Goal: Transaction & Acquisition: Obtain resource

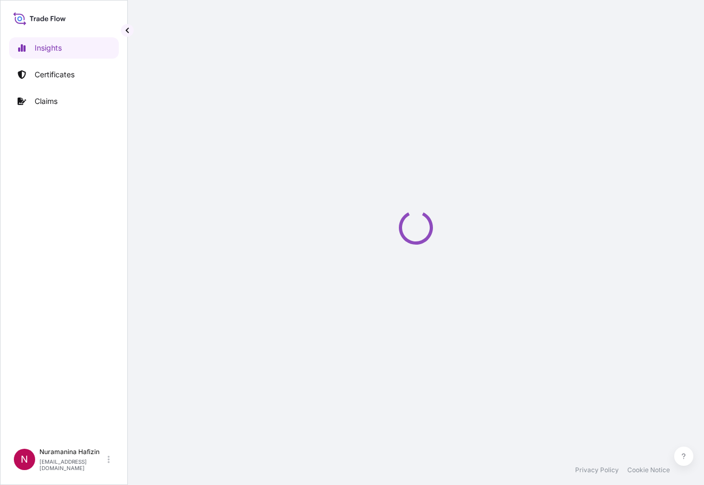
select select "2025"
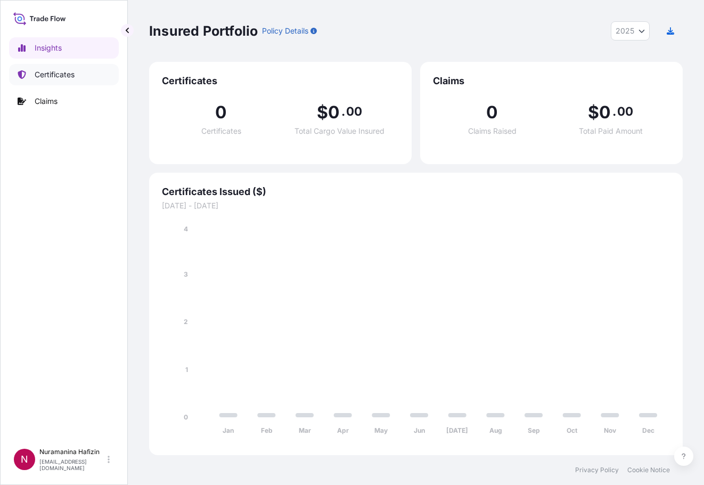
click at [71, 72] on p "Certificates" at bounding box center [55, 74] width 40 height 11
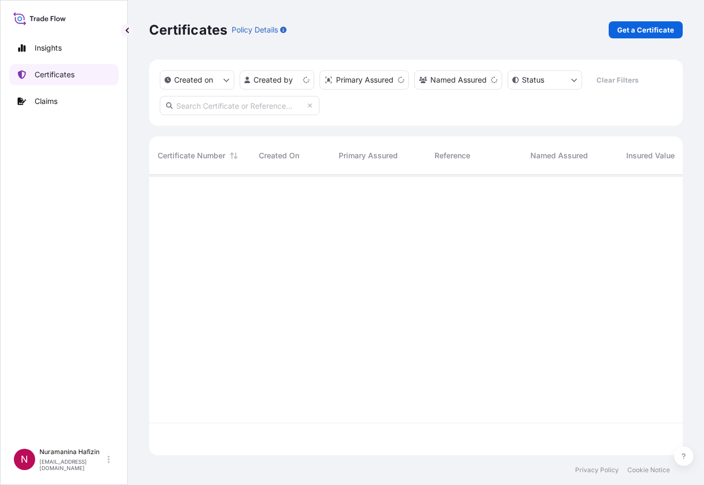
scroll to position [278, 526]
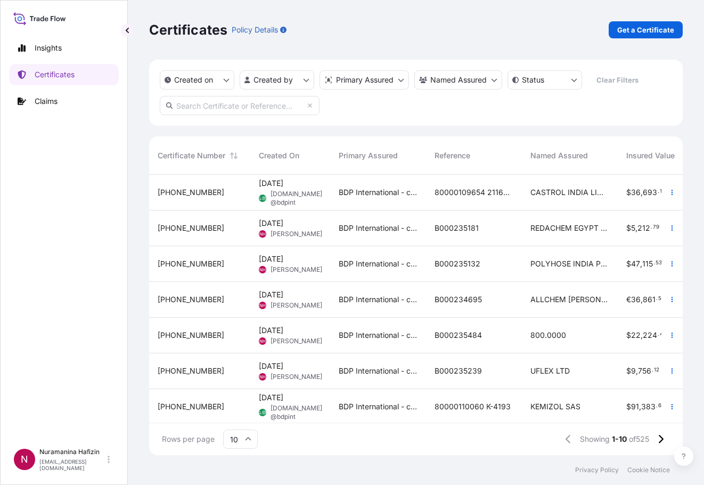
click at [481, 27] on div "Certificates Policy Details Get a Certificate" at bounding box center [415, 29] width 533 height 17
click at [630, 31] on p "Get a Certificate" at bounding box center [645, 29] width 57 height 11
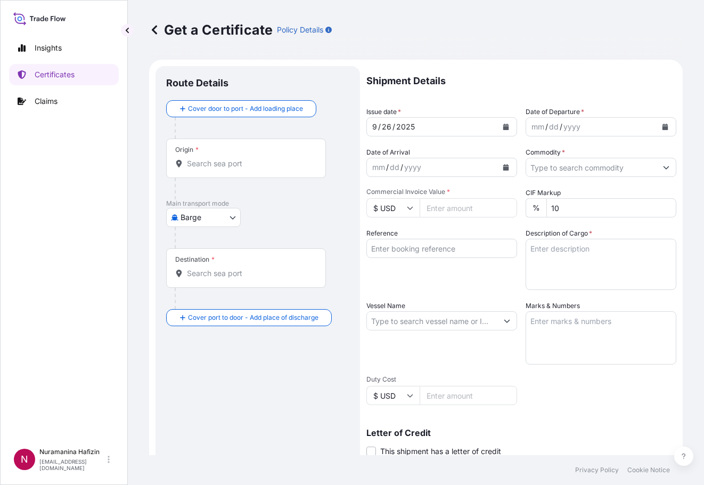
click at [203, 221] on body "Insights Certificates Claims N Nuramanina Hafizin [EMAIL_ADDRESS][DOMAIN_NAME] …" at bounding box center [352, 242] width 704 height 485
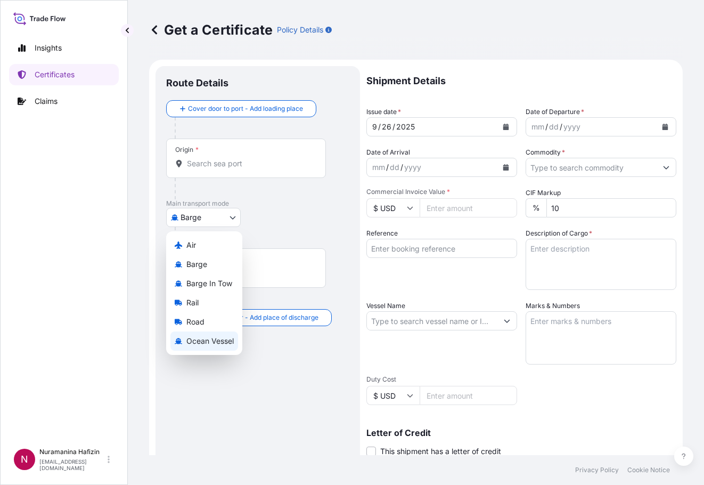
click at [191, 338] on span "Ocean Vessel" at bounding box center [209, 340] width 47 height 11
select select "Ocean Vessel"
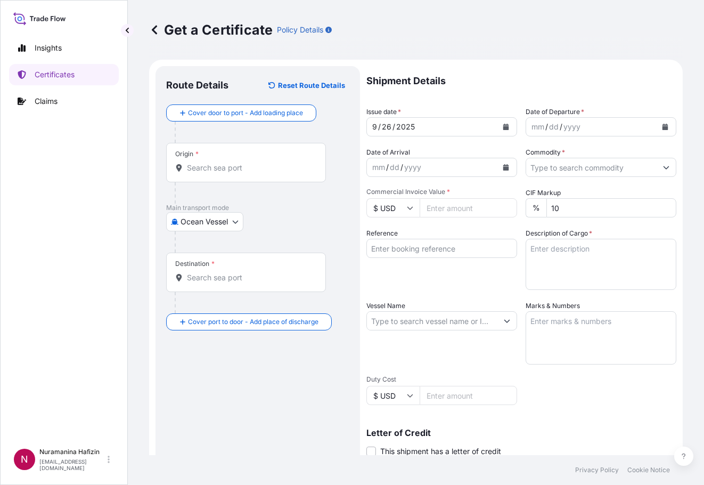
click at [79, 244] on div "Insights Certificates Claims" at bounding box center [64, 235] width 110 height 415
click at [662, 126] on icon "Calendar" at bounding box center [665, 127] width 6 height 6
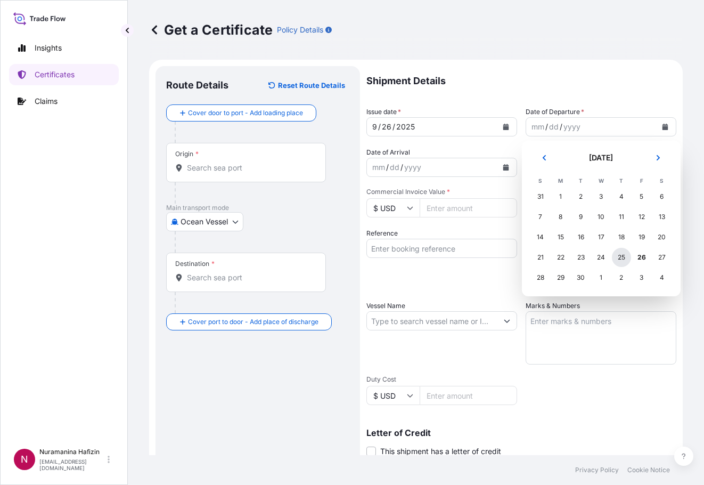
click at [619, 259] on div "25" at bounding box center [621, 257] width 19 height 19
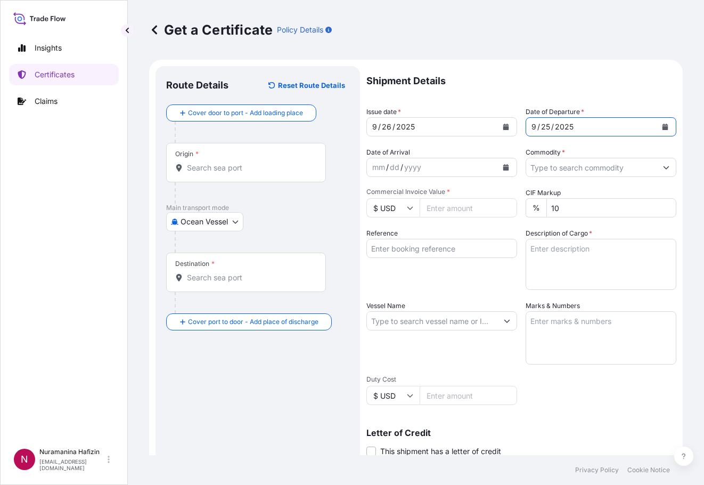
click at [663, 165] on icon "Show suggestions" at bounding box center [666, 167] width 6 height 6
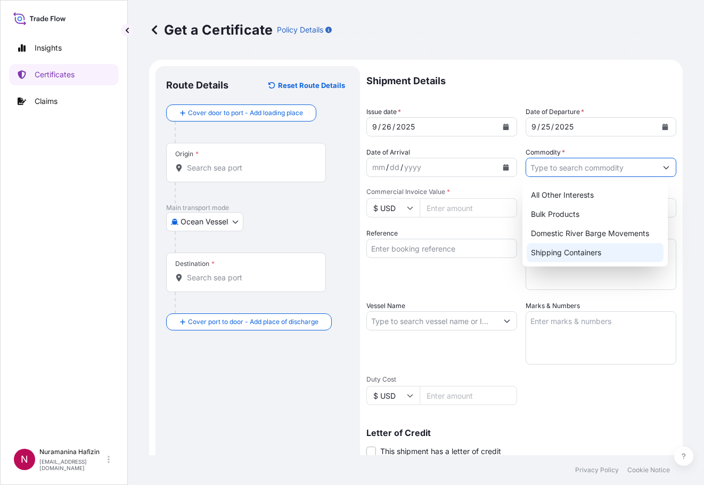
click at [587, 250] on div "Shipping Containers" at bounding box center [595, 252] width 137 height 19
type input "Shipping Containers"
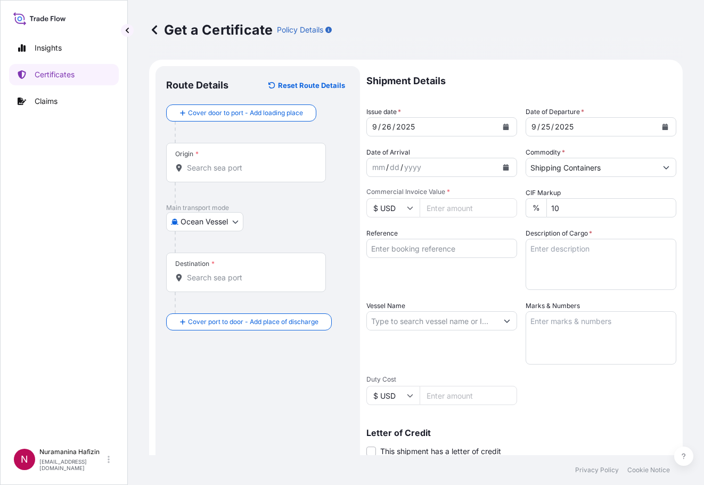
click at [68, 184] on div "Insights Certificates Claims" at bounding box center [64, 235] width 110 height 415
click at [434, 254] on input "Reference" at bounding box center [441, 248] width 151 height 19
paste input "B000235173"
type input "B000235173"
drag, startPoint x: 54, startPoint y: 262, endPoint x: 287, endPoint y: 250, distance: 233.0
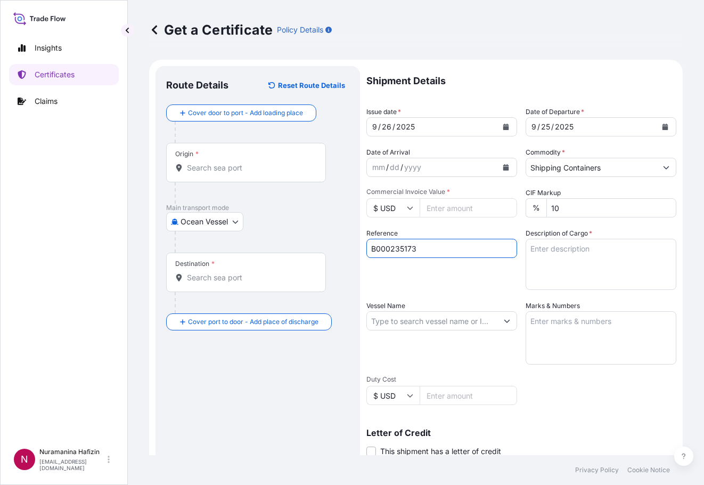
click at [54, 262] on div "Insights Certificates Claims" at bounding box center [64, 235] width 110 height 415
click at [437, 204] on input "Commercial Invoice Value *" at bounding box center [468, 207] width 97 height 19
paste input "8960.00"
type input "8960.00"
click at [79, 275] on div "Insights Certificates Claims" at bounding box center [64, 235] width 110 height 415
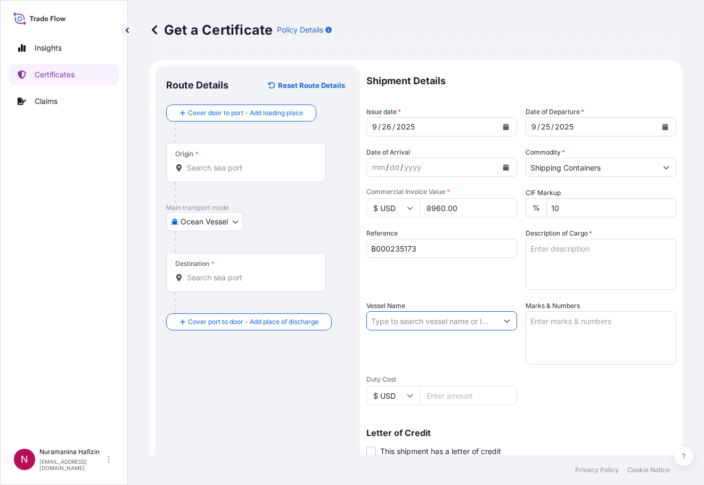
click at [429, 322] on input "Vessel Name" at bounding box center [432, 320] width 130 height 19
paste input "CMA CGM THALASSA"
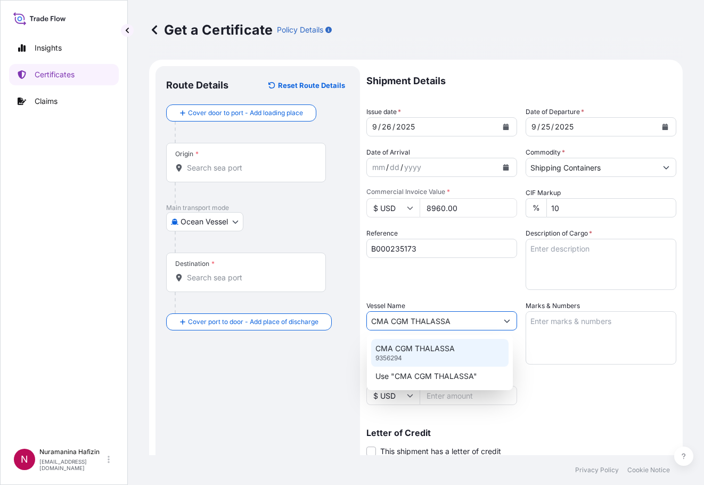
click at [427, 344] on p "CMA CGM THALASSA" at bounding box center [414, 348] width 79 height 11
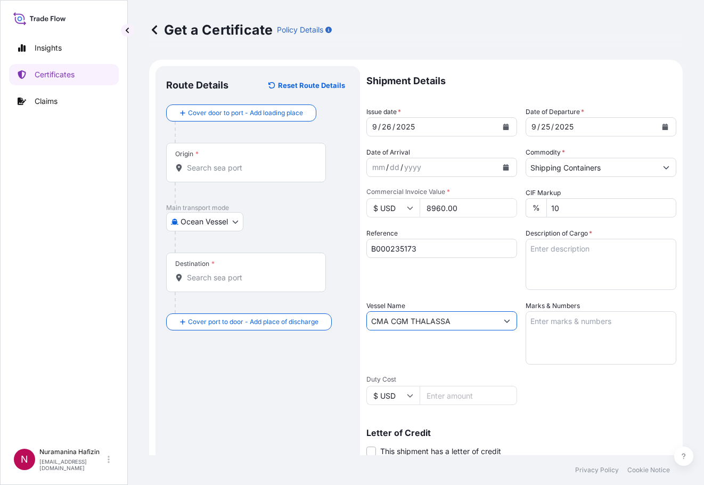
type input "CMA CGM THALASSA"
click at [257, 167] on input "Origin *" at bounding box center [250, 167] width 126 height 11
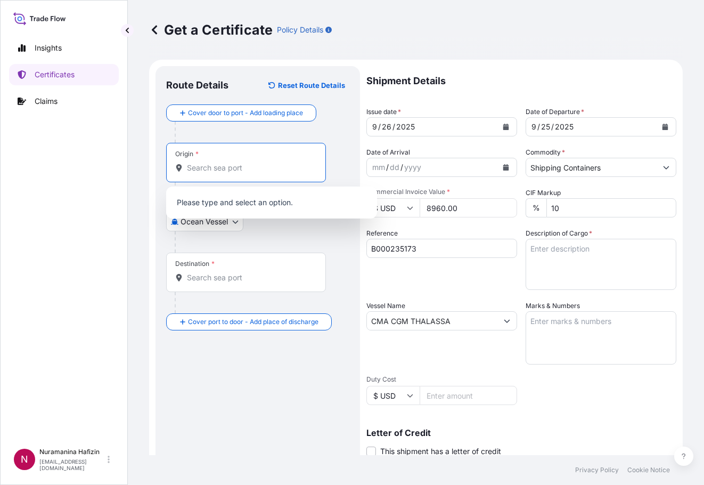
paste input "[GEOGRAPHIC_DATA], [GEOGRAPHIC_DATA]"
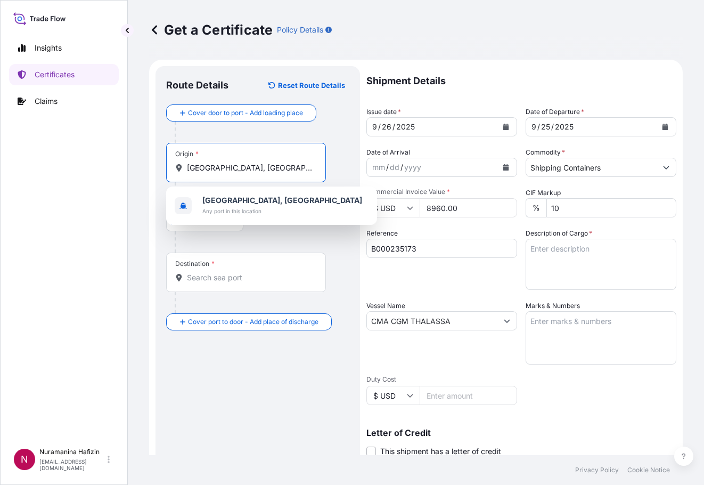
drag, startPoint x: 219, startPoint y: 169, endPoint x: 260, endPoint y: 169, distance: 41.5
click at [260, 169] on input "[GEOGRAPHIC_DATA], [GEOGRAPHIC_DATA]" at bounding box center [250, 167] width 126 height 11
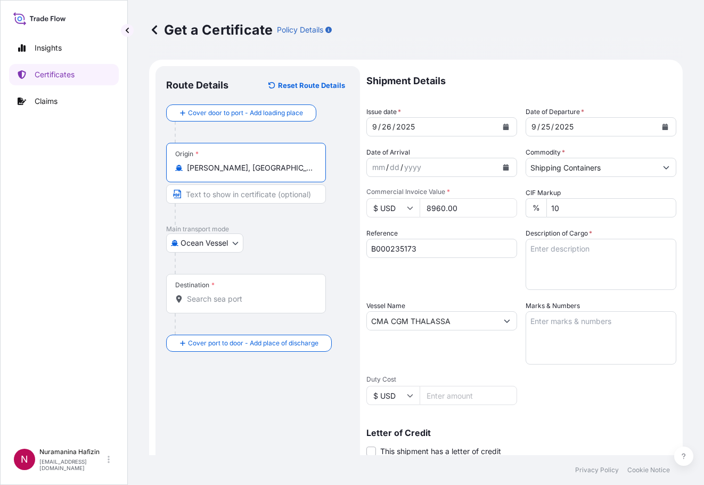
paste input "NHAVA SHEVA, [GEOGRAPHIC_DATA]"
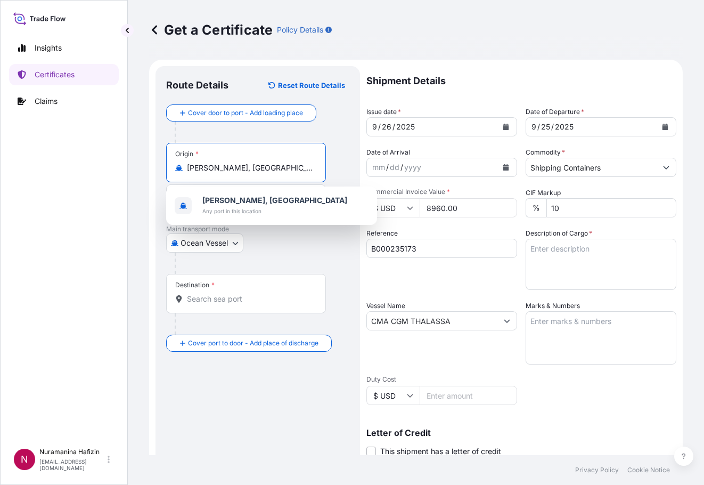
drag, startPoint x: 290, startPoint y: 168, endPoint x: 184, endPoint y: 170, distance: 105.4
click at [184, 170] on div "[PERSON_NAME], [GEOGRAPHIC_DATA]" at bounding box center [246, 167] width 142 height 11
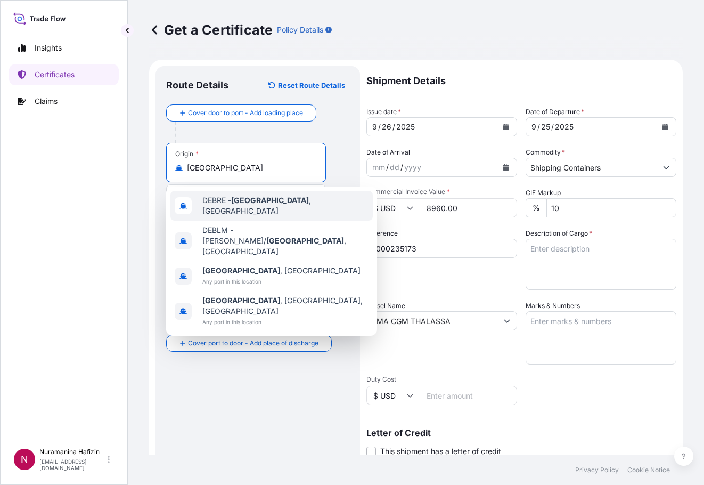
click at [225, 204] on span "DEBRE - [GEOGRAPHIC_DATA] , [GEOGRAPHIC_DATA]" at bounding box center [285, 205] width 166 height 21
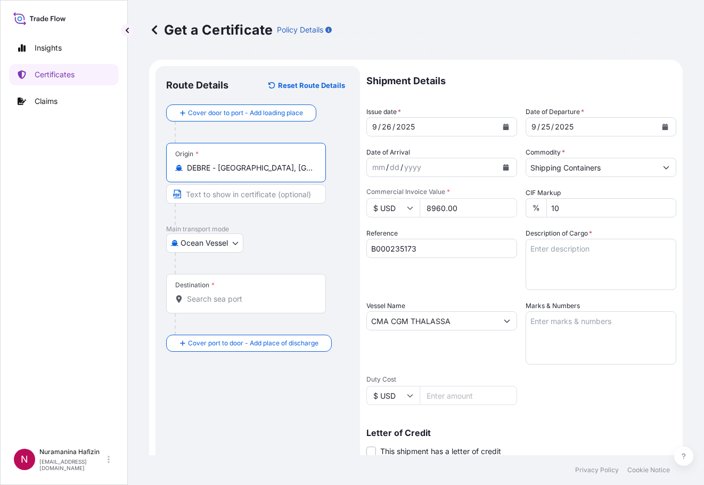
type input "DEBRE - [GEOGRAPHIC_DATA], [GEOGRAPHIC_DATA]"
click at [231, 309] on div "Destination *" at bounding box center [246, 293] width 160 height 39
click at [231, 304] on input "Destination *" at bounding box center [250, 298] width 126 height 11
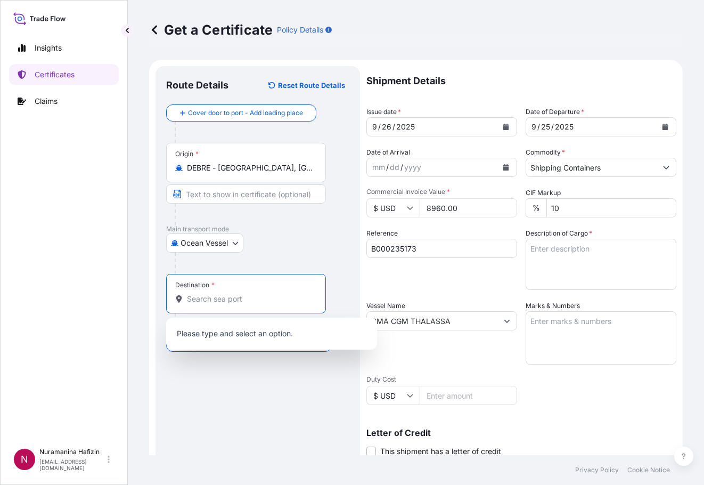
paste input "NHAVA SHEVA, [GEOGRAPHIC_DATA]"
drag, startPoint x: 239, startPoint y: 299, endPoint x: 268, endPoint y: 301, distance: 29.4
click at [268, 301] on input "NHAVA SHEVA, [GEOGRAPHIC_DATA]" at bounding box center [243, 298] width 113 height 11
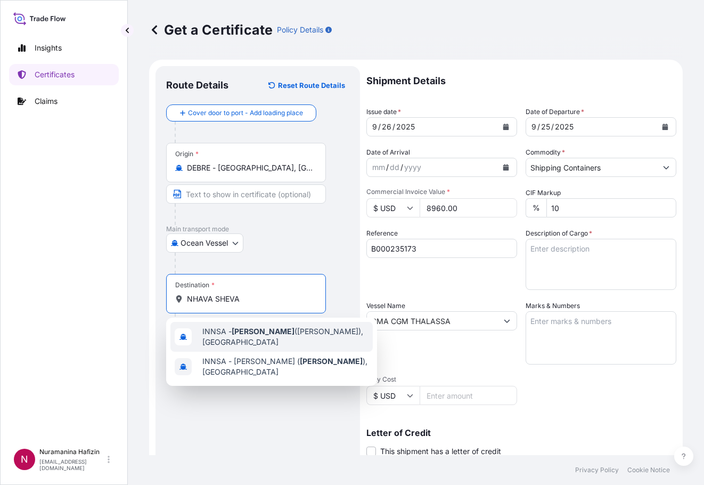
click at [229, 337] on span "INNSA - [GEOGRAPHIC_DATA] ([PERSON_NAME]), [GEOGRAPHIC_DATA]" at bounding box center [285, 336] width 166 height 21
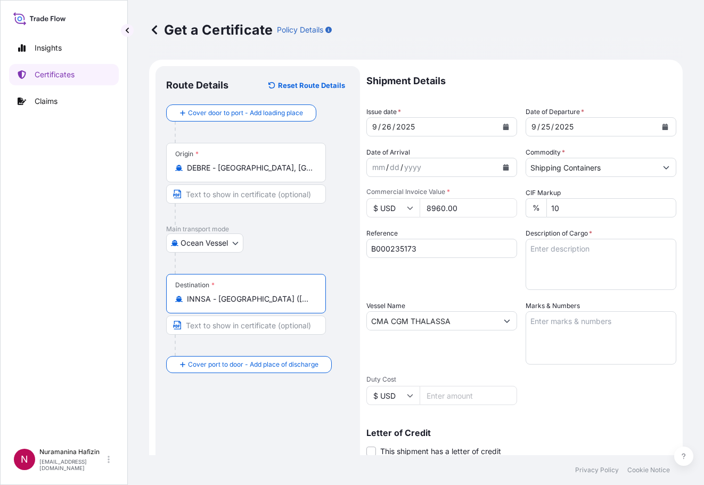
type input "INNSA - [GEOGRAPHIC_DATA] ([PERSON_NAME]), [GEOGRAPHIC_DATA]"
drag, startPoint x: 34, startPoint y: 194, endPoint x: 116, endPoint y: 218, distance: 85.4
click at [34, 194] on div "Insights Certificates Claims" at bounding box center [64, 235] width 110 height 415
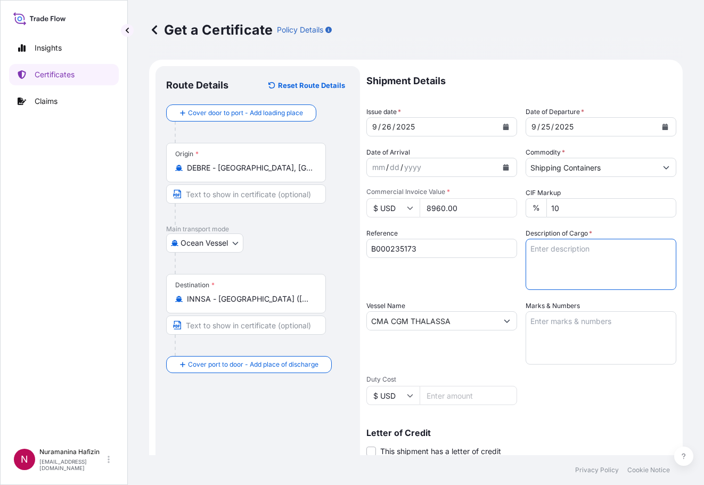
click at [551, 248] on textarea "Description of Cargo *" at bounding box center [601, 264] width 151 height 51
paste textarea "10 BAG LOADED INTO 1 20' CONTAINER(S) POWDERADD(TM) 9083, BAG GW: 202.00 KG NW:…"
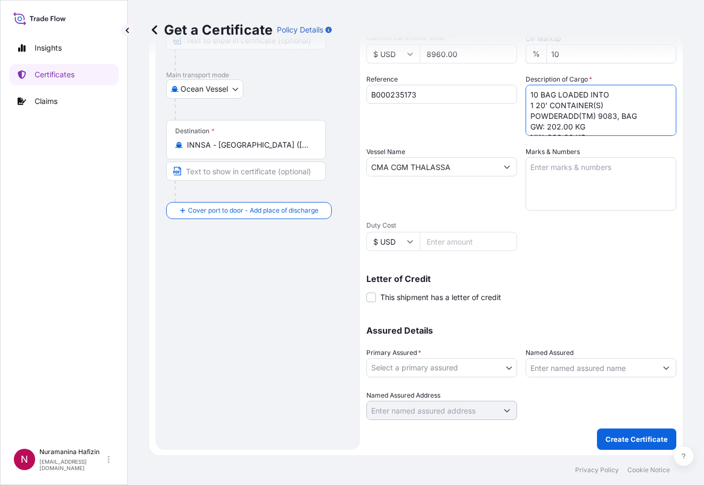
scroll to position [155, 0]
type textarea "10 BAG LOADED INTO 1 20' CONTAINER(S) POWDERADD(TM) 9083, BAG GW: 202.00 KG NW:…"
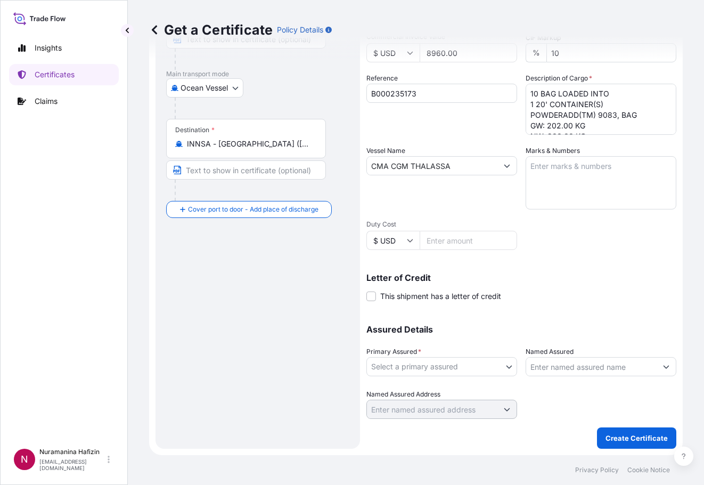
click at [75, 325] on div "Insights Certificates Claims" at bounding box center [64, 235] width 110 height 415
click at [531, 364] on input "Named Assured" at bounding box center [591, 366] width 130 height 19
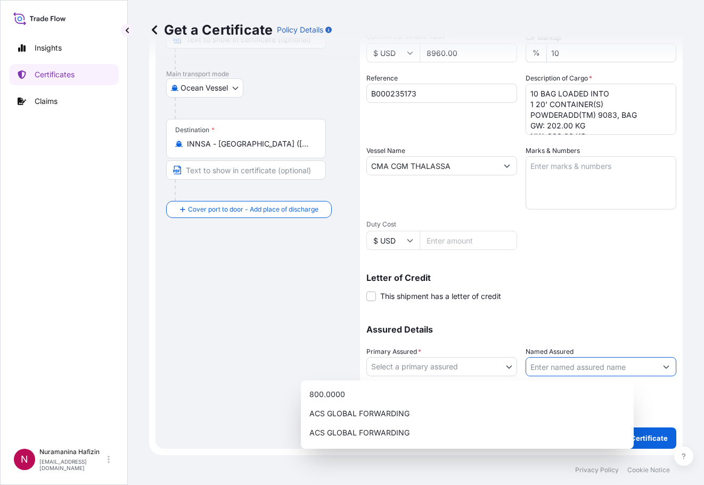
paste input "[PERSON_NAME] COATINGS"
type input "[PERSON_NAME] COATINGS"
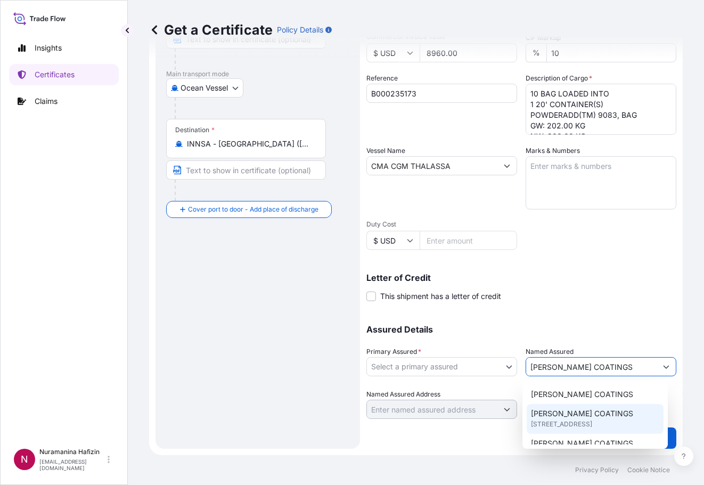
scroll to position [53, 0]
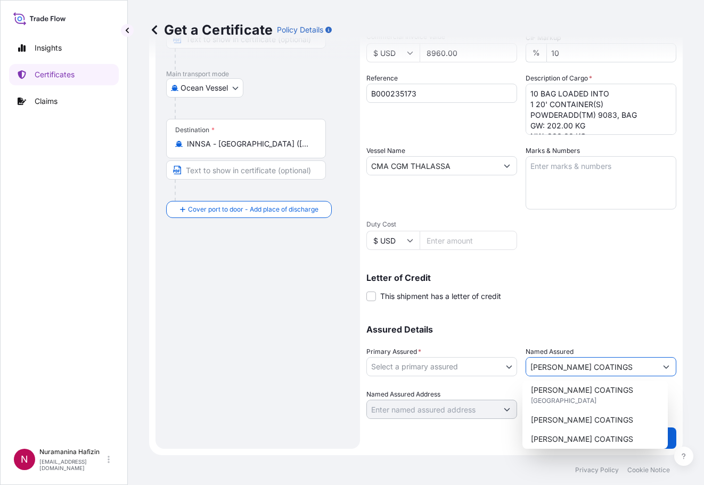
click at [552, 376] on span "[STREET_ADDRESS]" at bounding box center [561, 370] width 61 height 11
type input "[STREET_ADDRESS]"
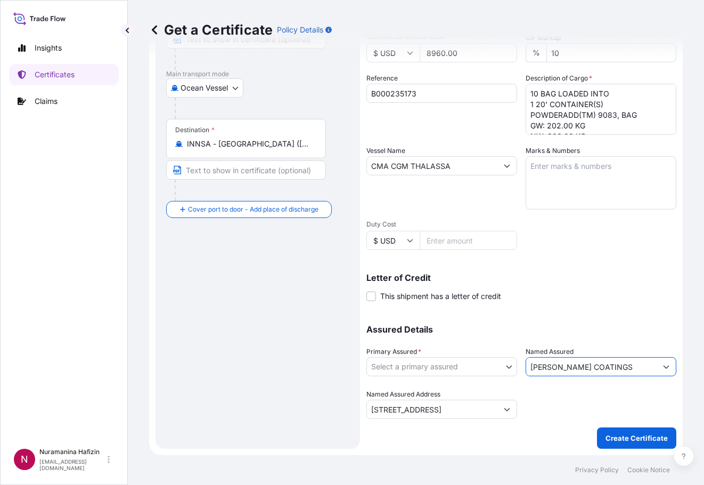
type input "[PERSON_NAME] COATINGS"
click at [505, 368] on body "Insights Certificates Claims N Nuramanina Hafizin [EMAIL_ADDRESS][DOMAIN_NAME] …" at bounding box center [352, 242] width 704 height 485
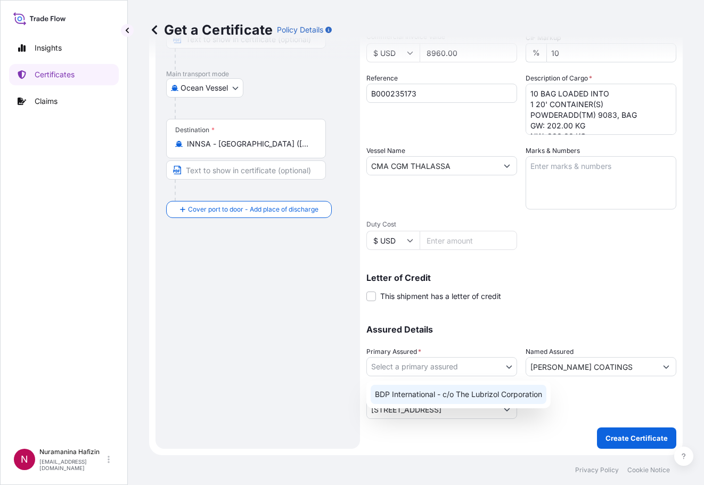
click at [489, 390] on div "BDP International - c/o The Lubrizol Corporation" at bounding box center [459, 393] width 176 height 19
select select "31972"
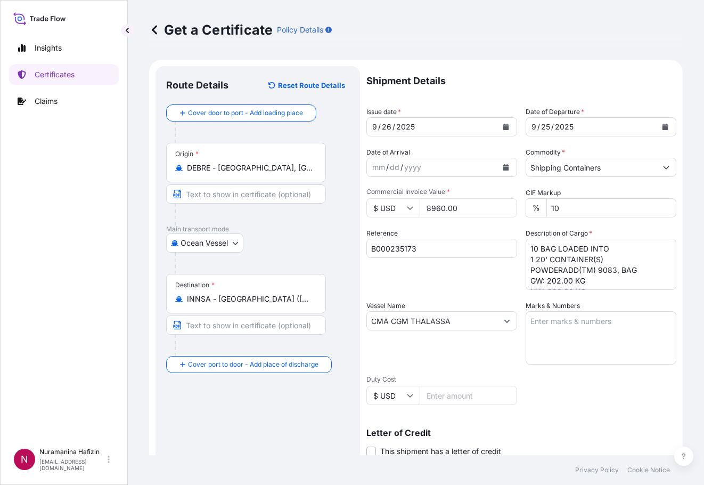
scroll to position [155, 0]
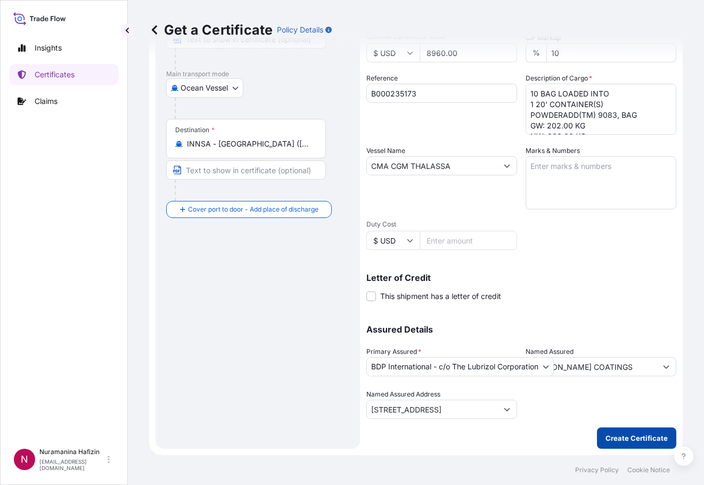
click at [607, 438] on p "Create Certificate" at bounding box center [636, 437] width 62 height 11
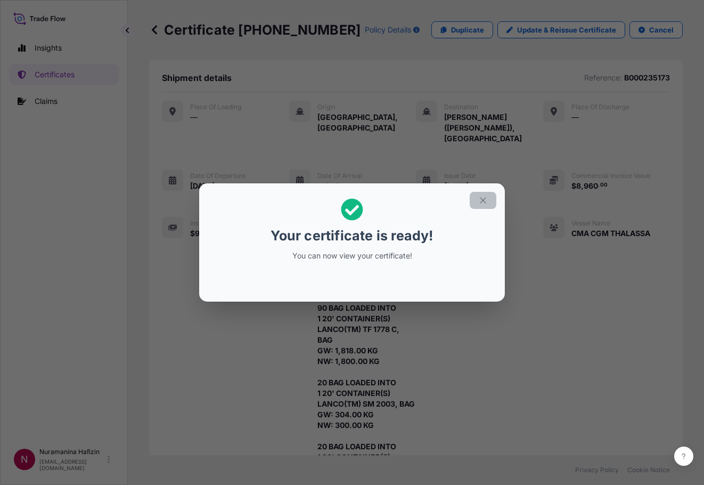
click at [487, 200] on icon "button" at bounding box center [483, 200] width 10 height 10
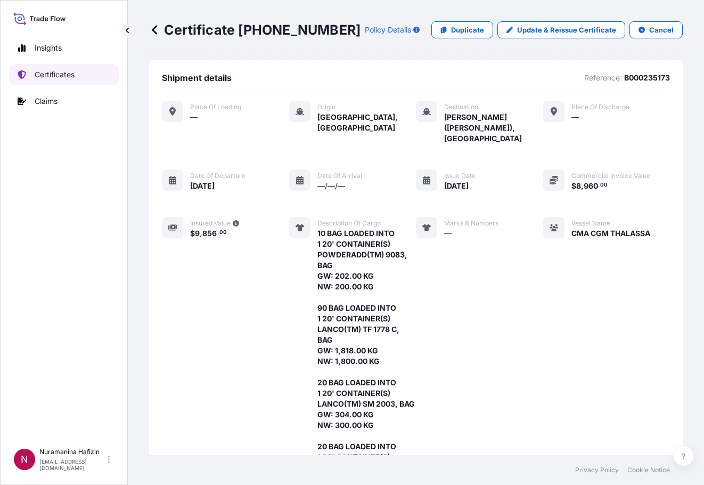
click at [46, 73] on p "Certificates" at bounding box center [55, 74] width 40 height 11
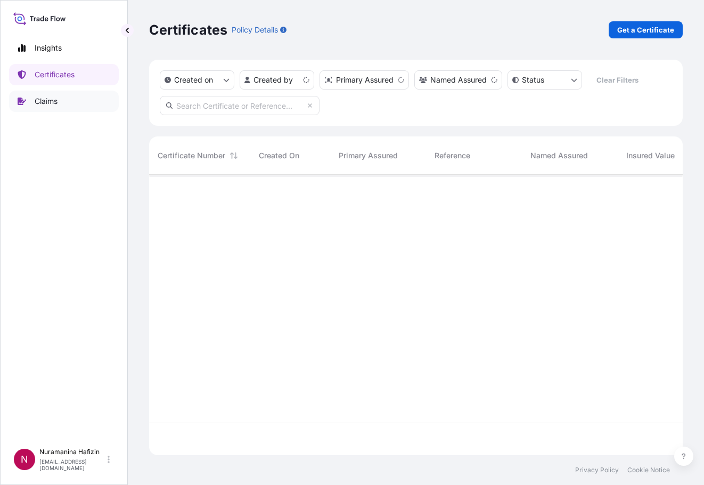
scroll to position [278, 526]
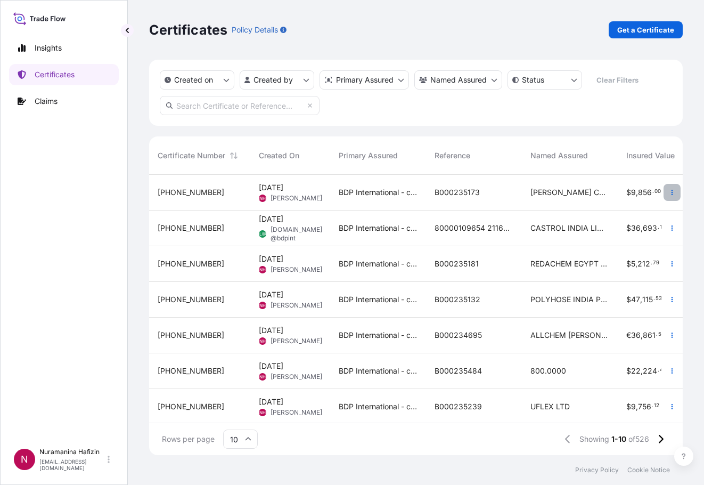
click at [663, 197] on button "button" at bounding box center [671, 192] width 17 height 17
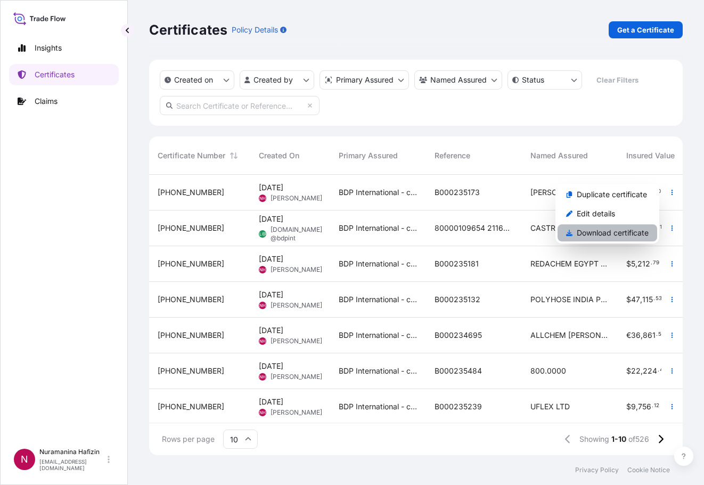
click at [623, 235] on p "Download certificate" at bounding box center [613, 232] width 72 height 11
